Goal: Information Seeking & Learning: Check status

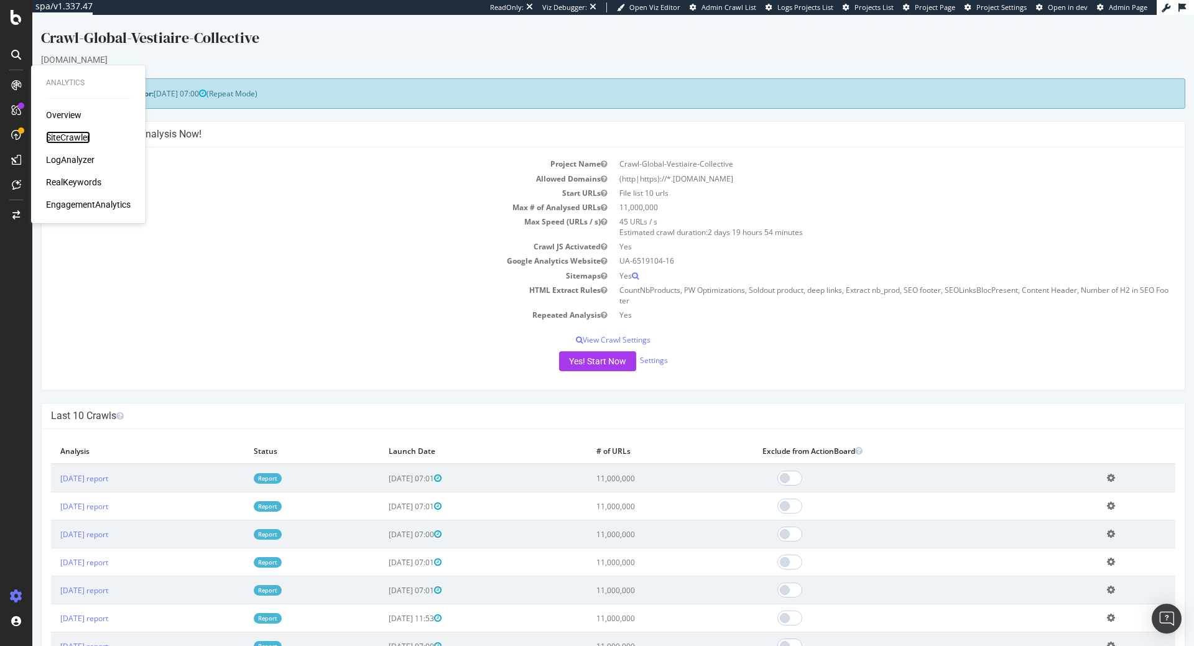
click at [77, 140] on div "SiteCrawler" at bounding box center [68, 137] width 44 height 12
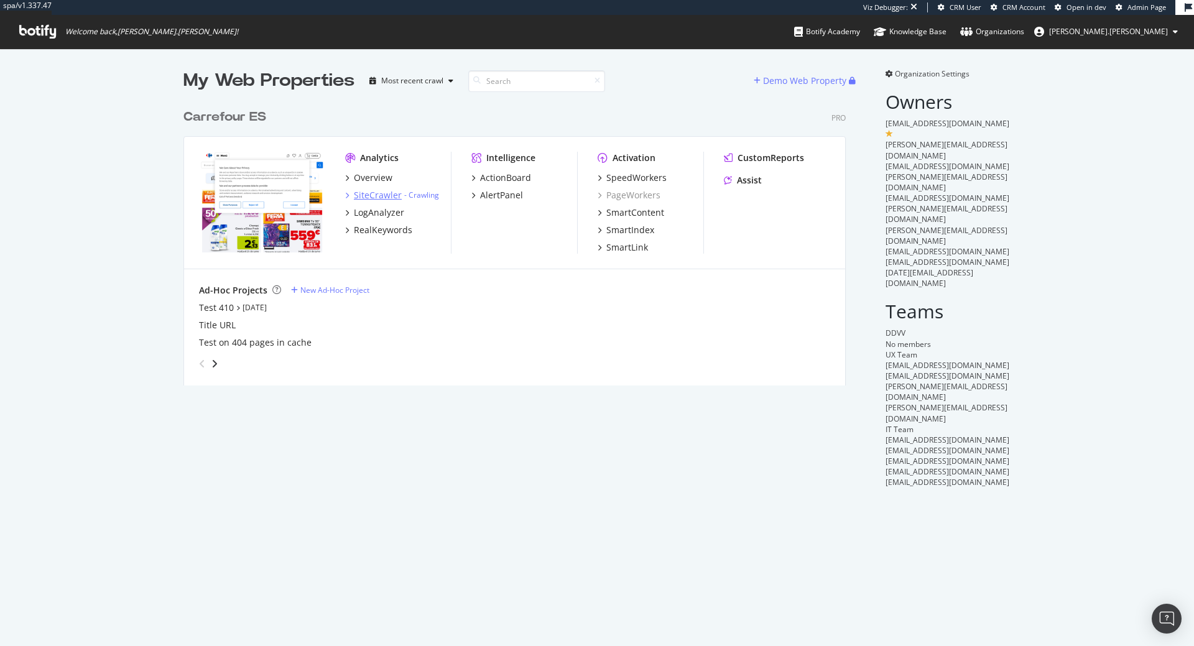
scroll to position [646, 1194]
click at [367, 195] on div "SiteCrawler" at bounding box center [378, 195] width 48 height 12
